Goal: Information Seeking & Learning: Learn about a topic

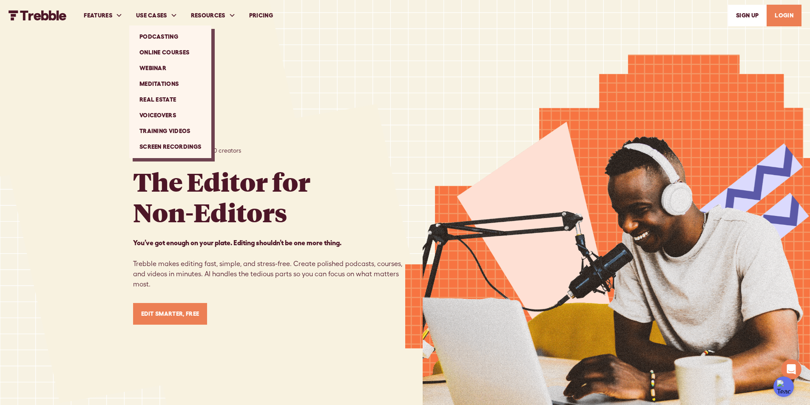
click at [171, 50] on link "Online Courses" at bounding box center [170, 53] width 75 height 16
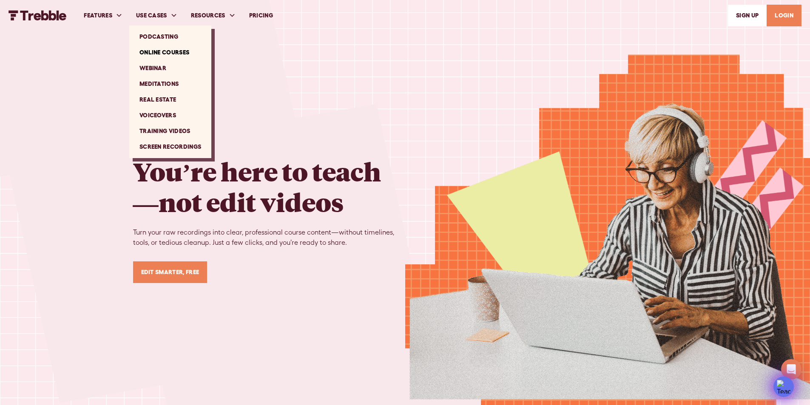
click at [150, 131] on link "Training Videos" at bounding box center [170, 131] width 75 height 16
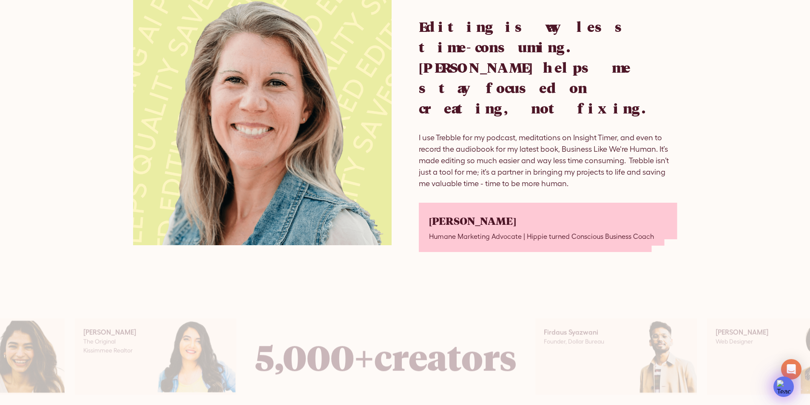
scroll to position [1573, 0]
